Goal: Task Accomplishment & Management: Use online tool/utility

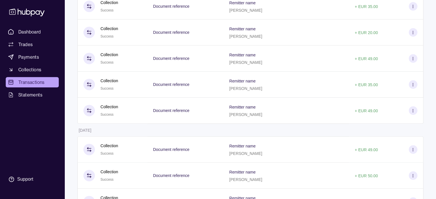
scroll to position [314, 0]
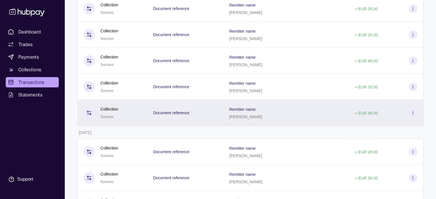
drag, startPoint x: 227, startPoint y: 118, endPoint x: 256, endPoint y: 120, distance: 28.7
click at [256, 120] on div "Remitter name Sadeq Jan Wali" at bounding box center [286, 113] width 114 height 14
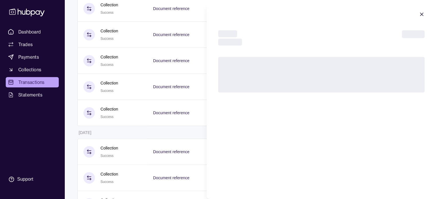
copy p "[PERSON_NAME]"
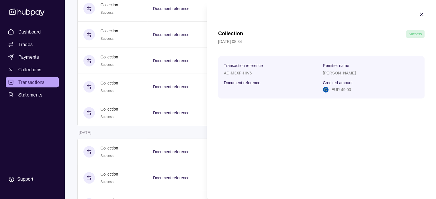
click at [422, 14] on icon "button" at bounding box center [421, 14] width 3 height 3
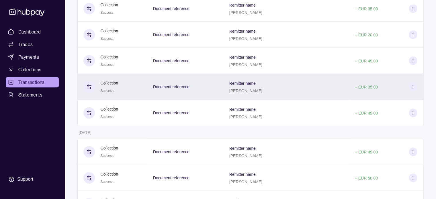
drag, startPoint x: 226, startPoint y: 93, endPoint x: 257, endPoint y: 94, distance: 30.4
click at [257, 94] on div "Remitter name Nassim Mokhtari" at bounding box center [286, 87] width 114 height 14
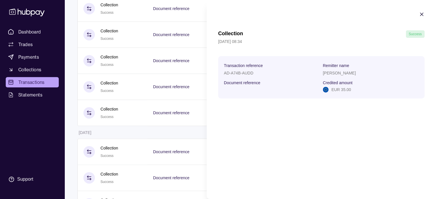
copy p "[PERSON_NAME]"
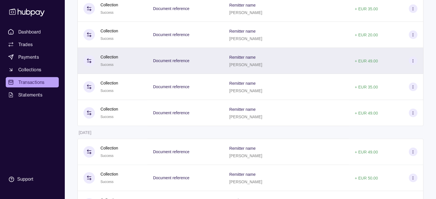
drag, startPoint x: 225, startPoint y: 66, endPoint x: 254, endPoint y: 67, distance: 28.7
click at [254, 67] on div "Remitter name Fatmir Bekteshi" at bounding box center [287, 61] width 126 height 26
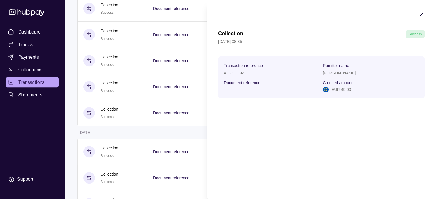
copy p "[PERSON_NAME]"
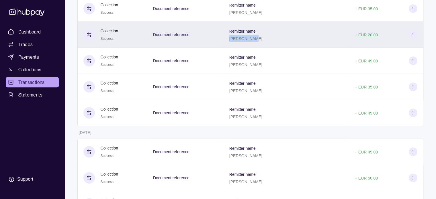
drag, startPoint x: 226, startPoint y: 41, endPoint x: 251, endPoint y: 41, distance: 24.7
click at [251, 41] on div "[PERSON_NAME]" at bounding box center [245, 38] width 33 height 7
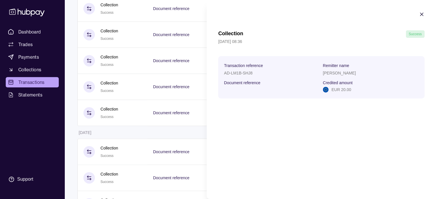
copy p "[PERSON_NAME]"
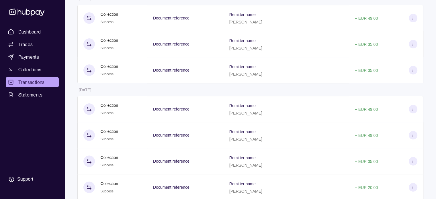
scroll to position [153, 0]
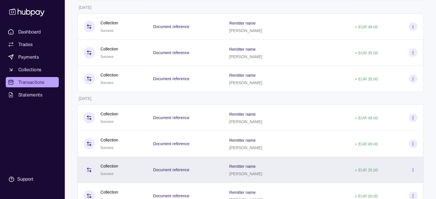
drag, startPoint x: 226, startPoint y: 176, endPoint x: 259, endPoint y: 176, distance: 33.3
click at [259, 176] on p "[PERSON_NAME]" at bounding box center [245, 174] width 33 height 5
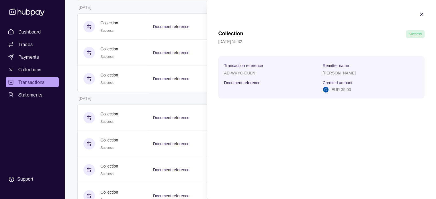
copy p "[PERSON_NAME]"
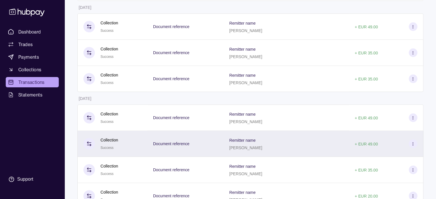
drag, startPoint x: 226, startPoint y: 149, endPoint x: 258, endPoint y: 153, distance: 32.1
click at [258, 153] on div "Remitter name Sarah Karabinar" at bounding box center [287, 144] width 126 height 26
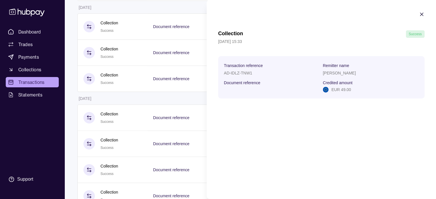
copy p "[PERSON_NAME]"
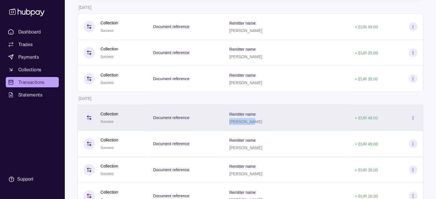
drag, startPoint x: 226, startPoint y: 123, endPoint x: 247, endPoint y: 126, distance: 20.7
click at [247, 126] on div "Remitter name Junes Zyad" at bounding box center [287, 118] width 126 height 26
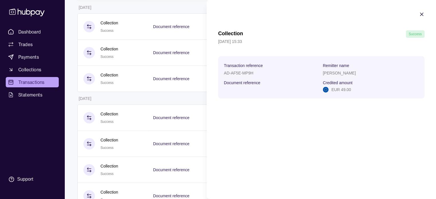
copy p "[PERSON_NAME]"
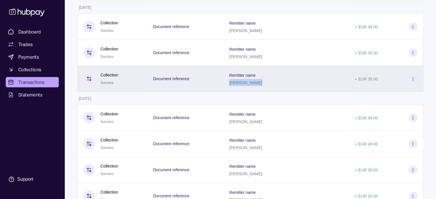
drag, startPoint x: 226, startPoint y: 83, endPoint x: 255, endPoint y: 85, distance: 29.0
click at [255, 85] on div "Remitter name Aysel Korkmaz" at bounding box center [287, 79] width 126 height 26
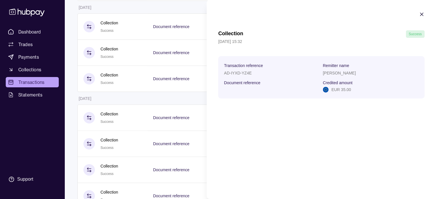
copy p "[PERSON_NAME]"
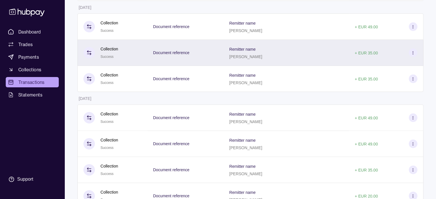
drag, startPoint x: 226, startPoint y: 58, endPoint x: 265, endPoint y: 60, distance: 38.8
click at [265, 60] on div "Remitter name Jessica Saida Polster" at bounding box center [286, 53] width 114 height 14
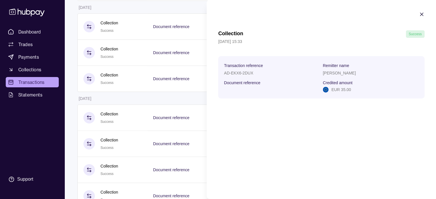
copy p "[PERSON_NAME]"
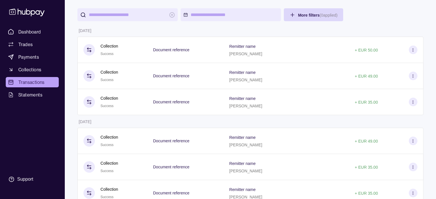
scroll to position [28, 0]
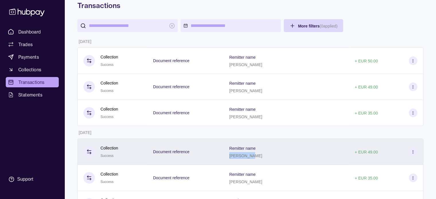
drag, startPoint x: 226, startPoint y: 157, endPoint x: 247, endPoint y: 157, distance: 20.7
click at [247, 157] on p "[PERSON_NAME]" at bounding box center [245, 156] width 33 height 5
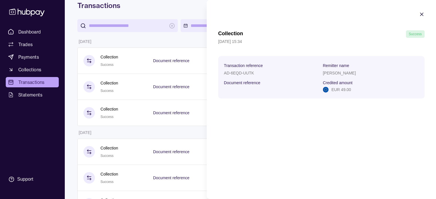
copy p "[PERSON_NAME]"
click at [422, 12] on icon "button" at bounding box center [422, 14] width 6 height 6
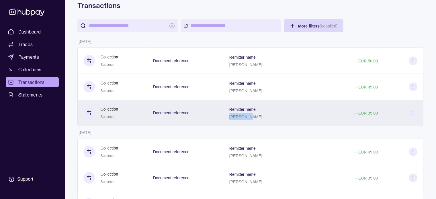
drag, startPoint x: 226, startPoint y: 117, endPoint x: 243, endPoint y: 119, distance: 16.8
click at [243, 119] on div "[PERSON_NAME]" at bounding box center [245, 116] width 33 height 7
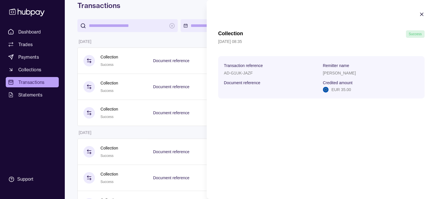
click at [422, 13] on icon "button" at bounding box center [422, 14] width 6 height 6
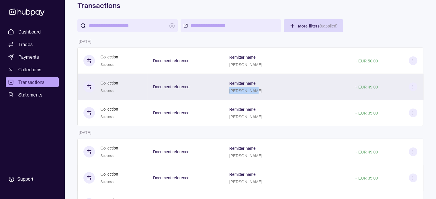
drag, startPoint x: 226, startPoint y: 91, endPoint x: 252, endPoint y: 94, distance: 26.5
click at [252, 94] on div "Remitter name Ali Sedrati" at bounding box center [287, 87] width 126 height 26
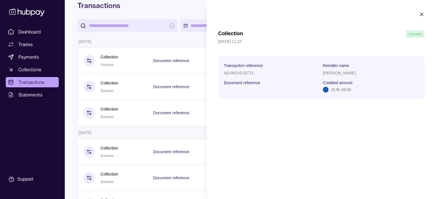
click at [423, 13] on icon "button" at bounding box center [422, 14] width 6 height 6
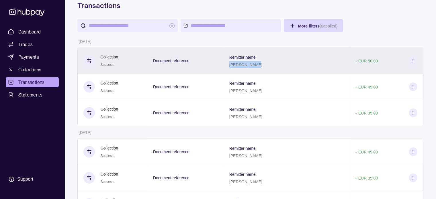
drag, startPoint x: 226, startPoint y: 64, endPoint x: 256, endPoint y: 69, distance: 30.4
click at [256, 69] on div "Remitter name Omar Mohamad" at bounding box center [287, 61] width 126 height 26
